Goal: Information Seeking & Learning: Compare options

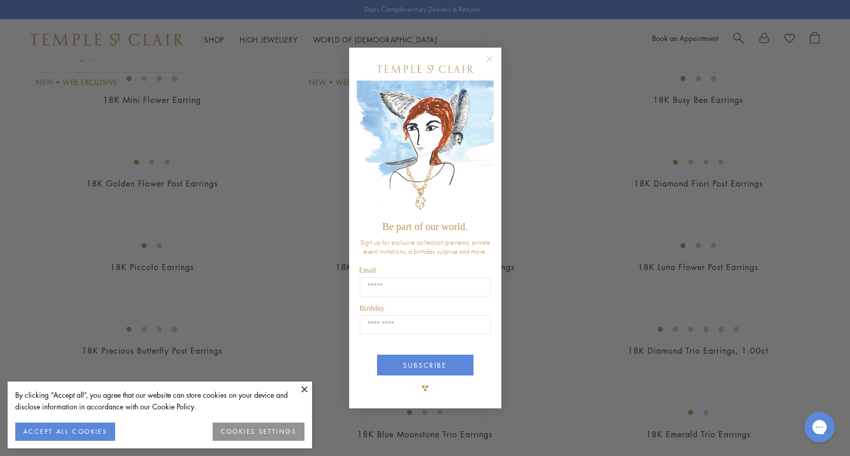
click at [489, 62] on circle "Close dialog" at bounding box center [489, 59] width 12 height 12
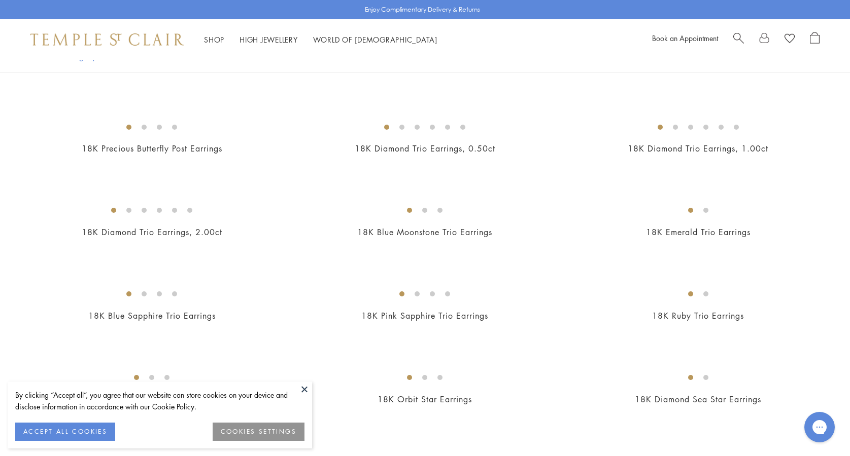
scroll to position [558, 0]
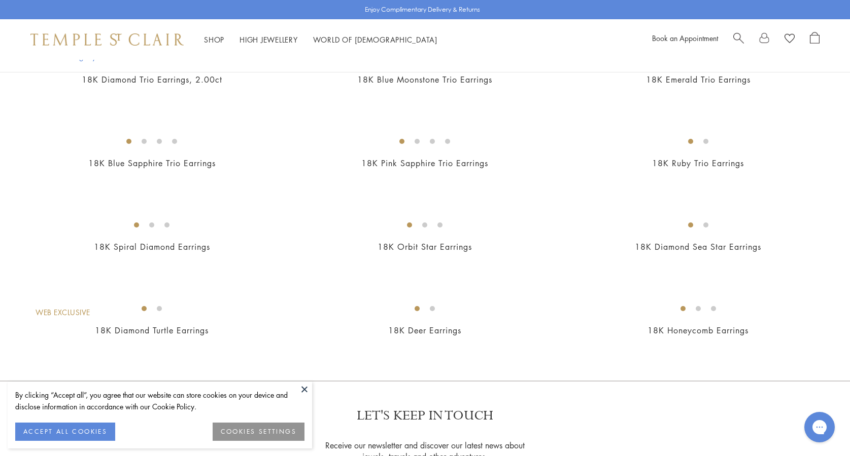
click at [0, 0] on img at bounding box center [0, 0] width 0 height 0
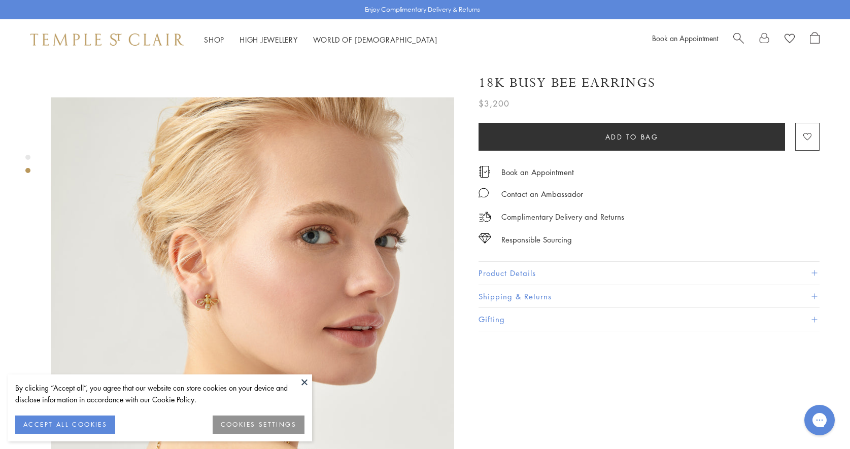
scroll to position [406, 0]
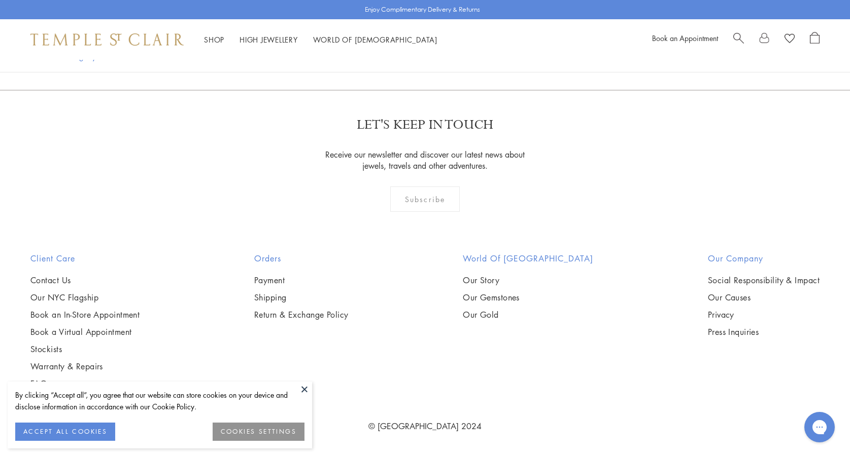
scroll to position [913, 0]
click at [0, 0] on img at bounding box center [0, 0] width 0 height 0
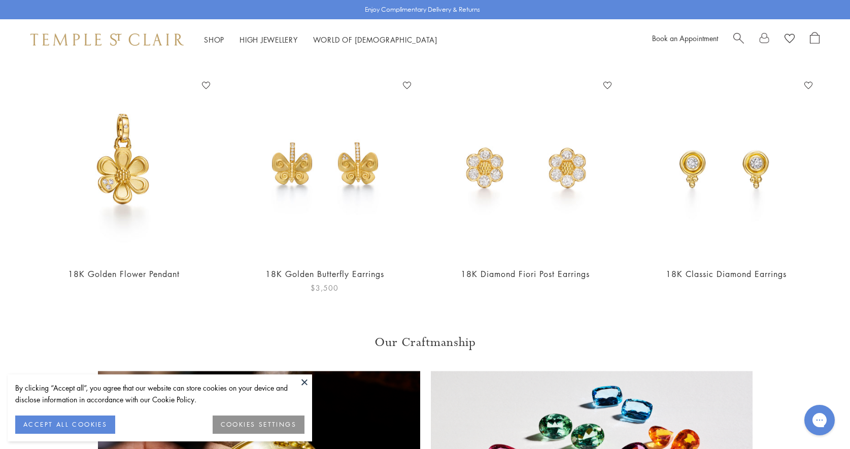
scroll to position [862, 0]
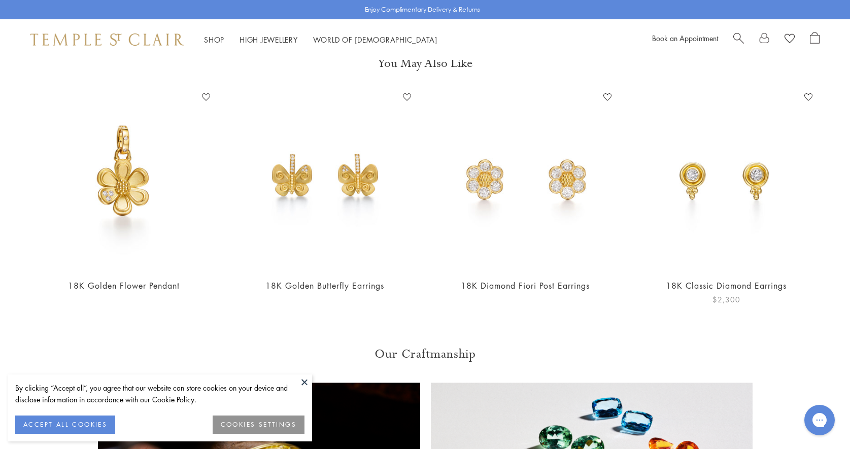
click at [692, 280] on link "18K Classic Diamond Earrings" at bounding box center [725, 285] width 121 height 11
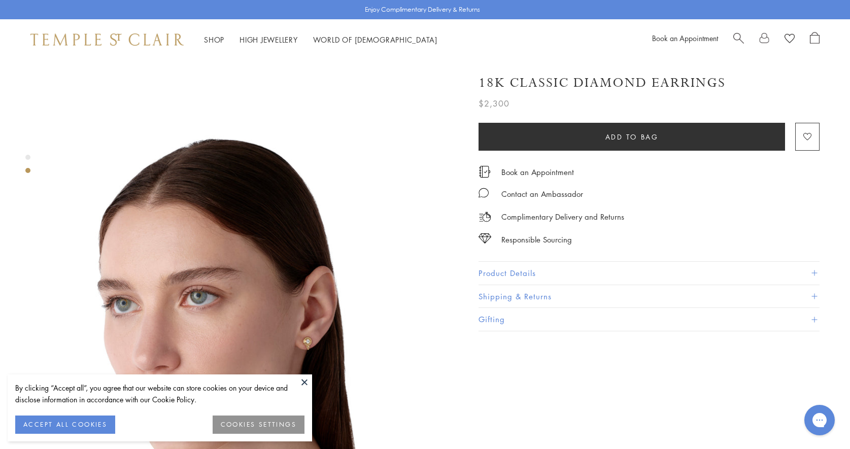
scroll to position [456, 0]
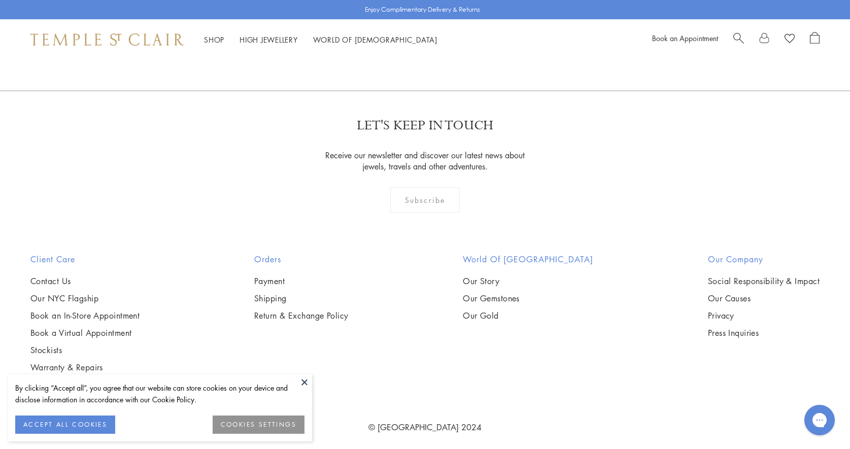
scroll to position [1471, 0]
